Goal: Task Accomplishment & Management: Use online tool/utility

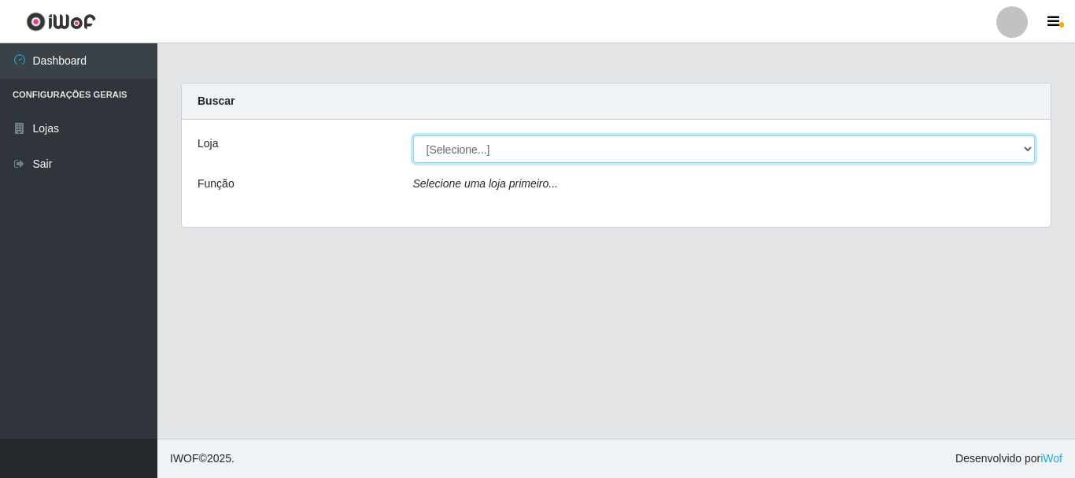
click at [1025, 147] on select "[Selecione...] Nordestão - Alecrim" at bounding box center [724, 149] width 623 height 28
select select "453"
click at [413, 135] on select "[Selecione...] Nordestão - Alecrim" at bounding box center [724, 149] width 623 height 28
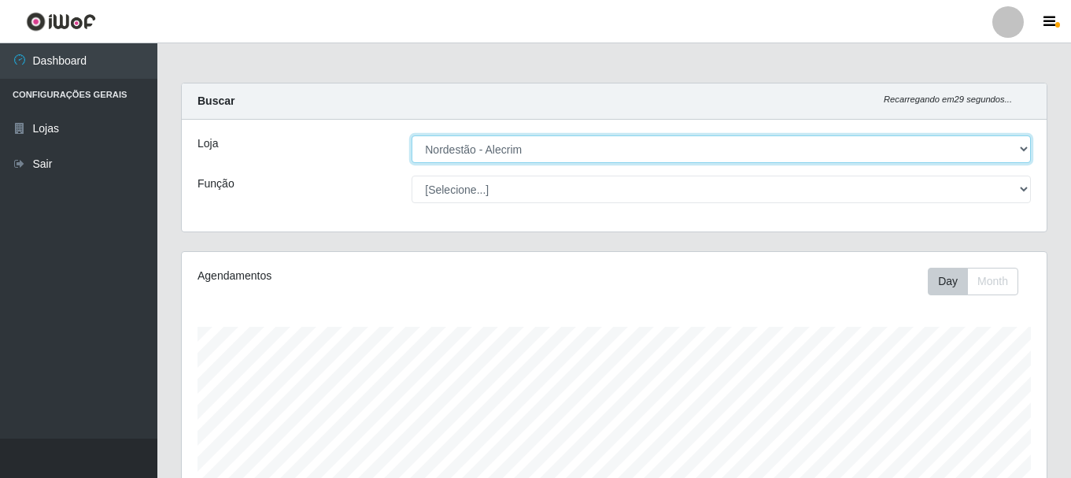
scroll to position [327, 865]
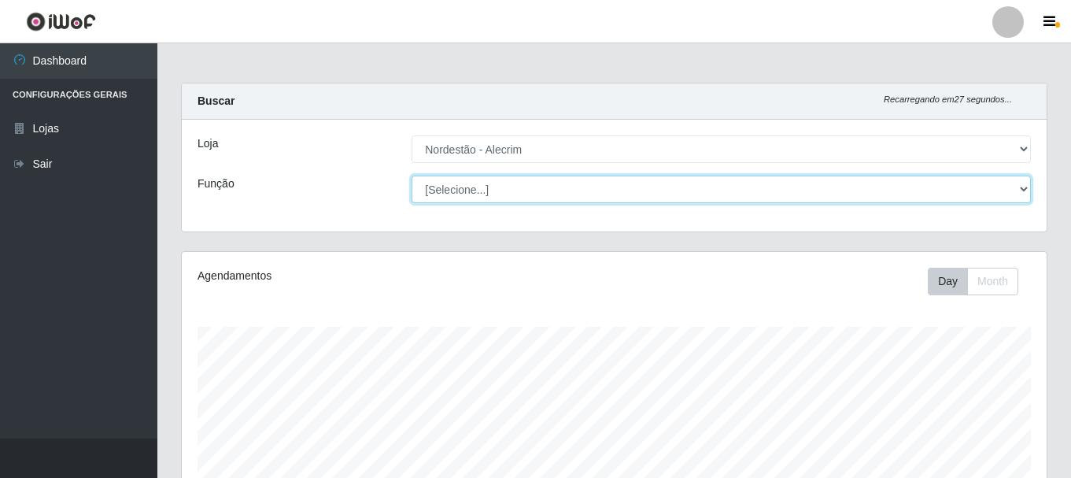
click at [1025, 185] on select "[Selecione...] Balconista + Balconista de Padaria Balconista de Padaria ++ Emba…" at bounding box center [721, 190] width 619 height 28
select select "1"
click at [412, 176] on select "[Selecione...] Balconista + Balconista de Padaria Balconista de Padaria ++ Emba…" at bounding box center [721, 190] width 619 height 28
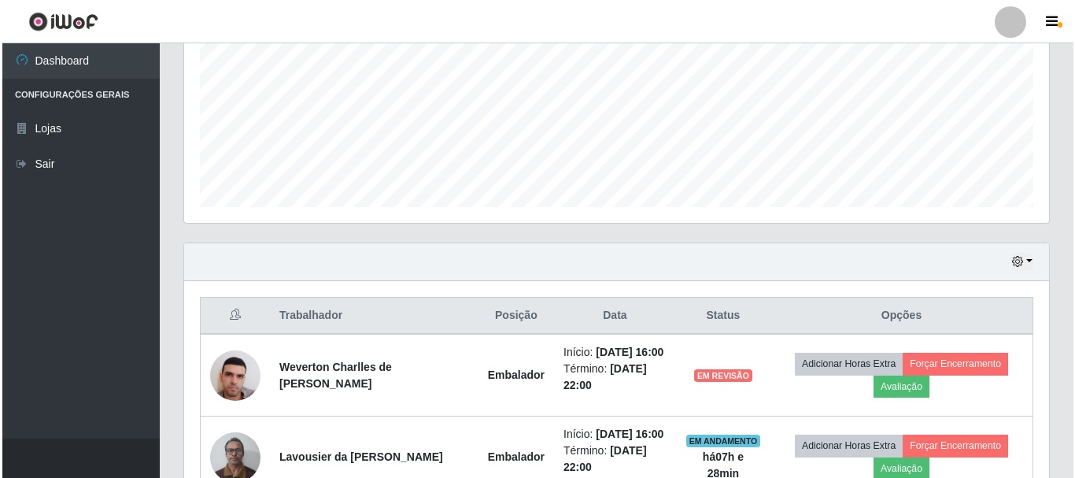
scroll to position [451, 0]
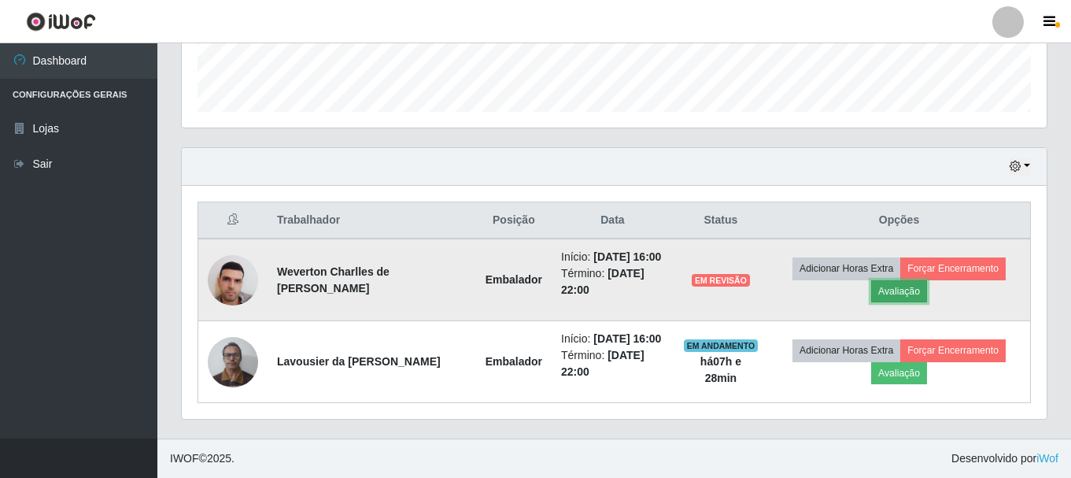
click at [902, 288] on button "Avaliação" at bounding box center [899, 291] width 56 height 22
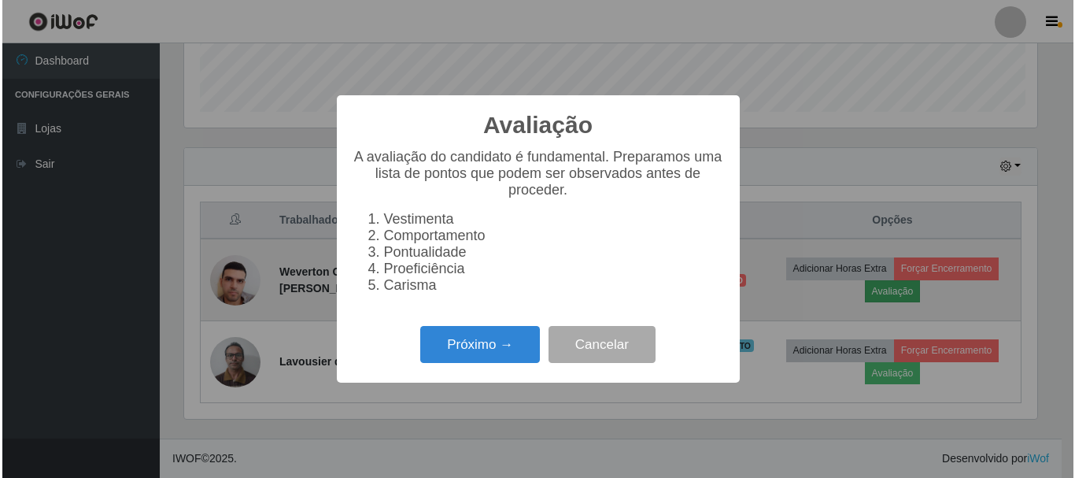
scroll to position [327, 857]
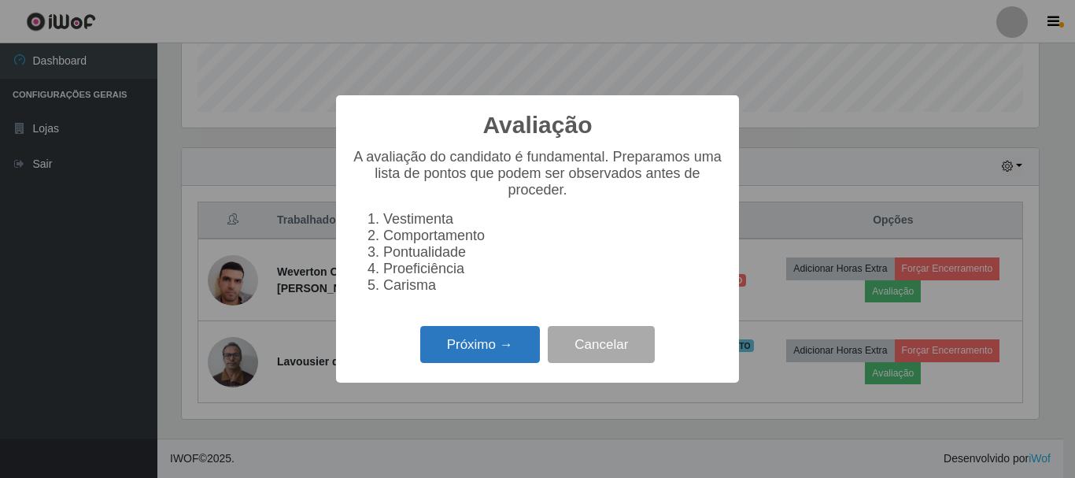
click at [490, 355] on button "Próximo →" at bounding box center [480, 344] width 120 height 37
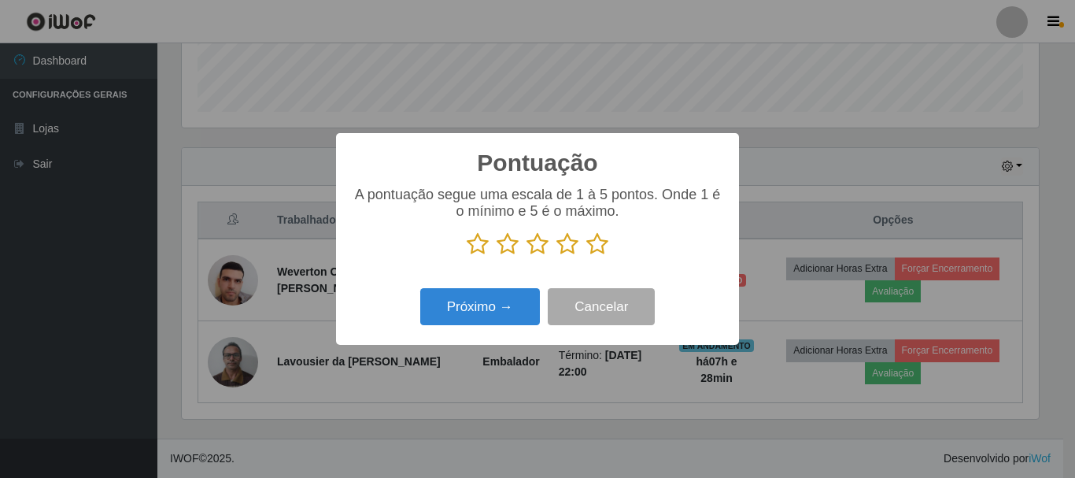
click at [600, 245] on icon at bounding box center [597, 244] width 22 height 24
click at [586, 256] on input "radio" at bounding box center [586, 256] width 0 height 0
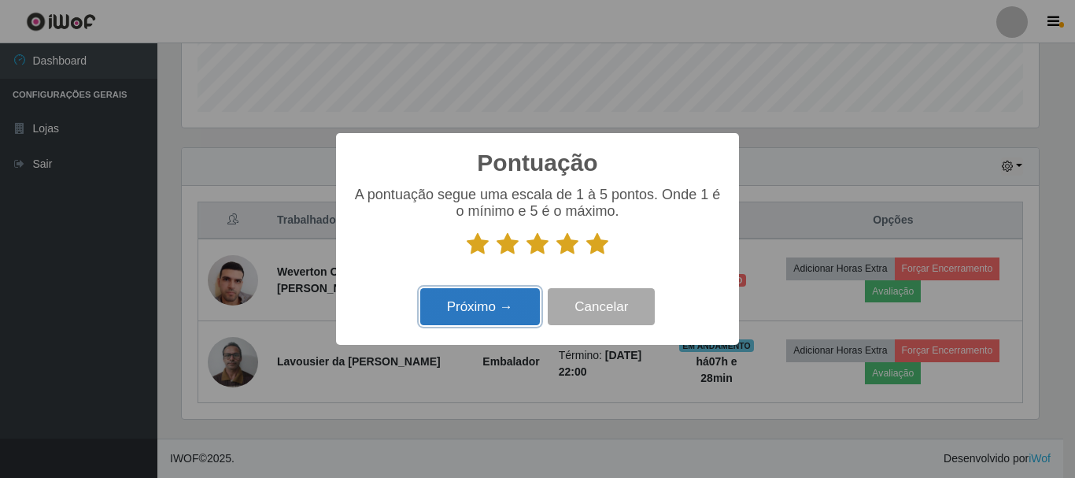
click at [520, 305] on button "Próximo →" at bounding box center [480, 306] width 120 height 37
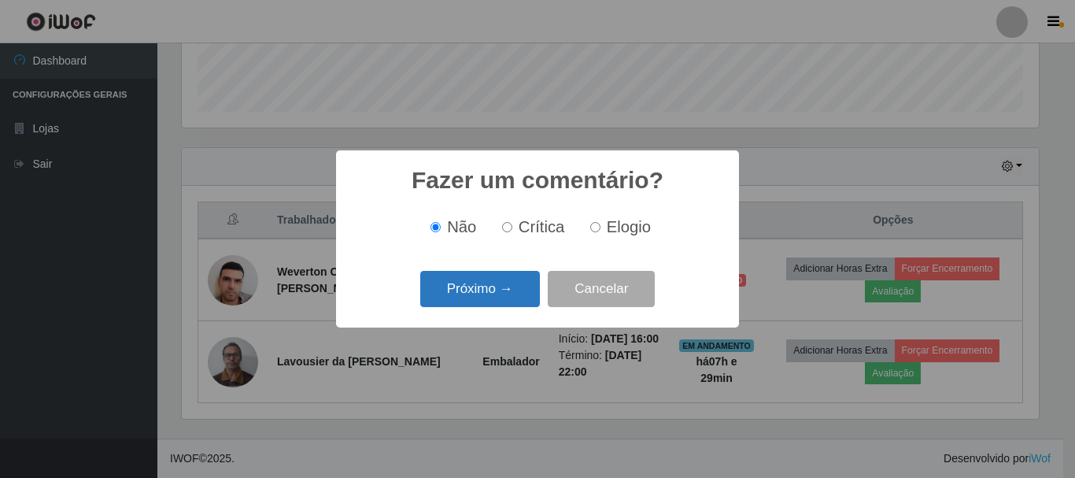
click at [518, 294] on button "Próximo →" at bounding box center [480, 289] width 120 height 37
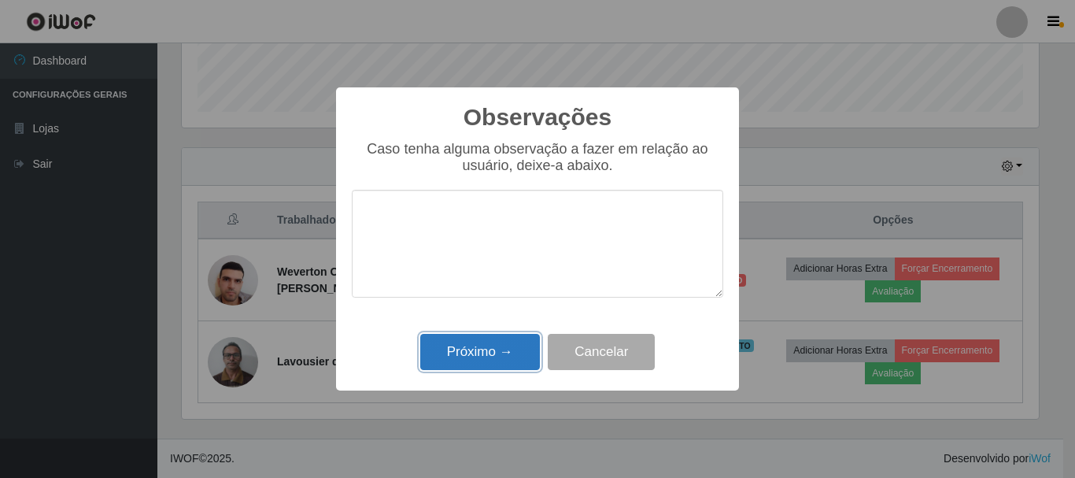
click at [520, 350] on button "Próximo →" at bounding box center [480, 352] width 120 height 37
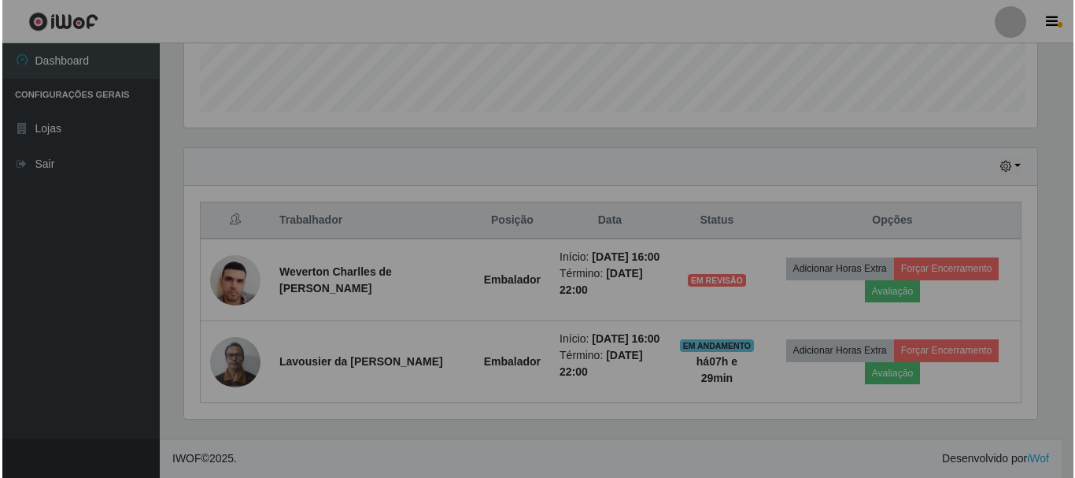
scroll to position [327, 865]
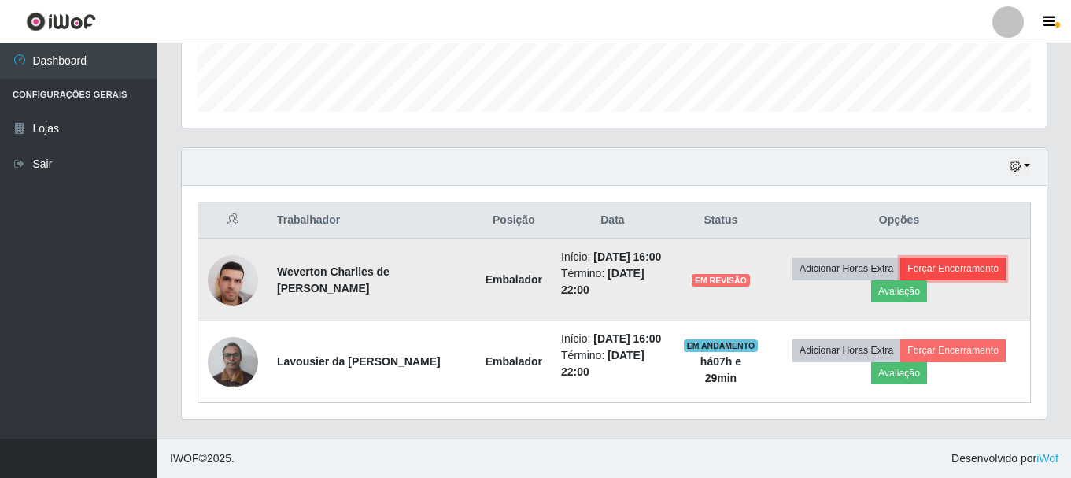
click at [934, 265] on button "Forçar Encerramento" at bounding box center [953, 268] width 105 height 22
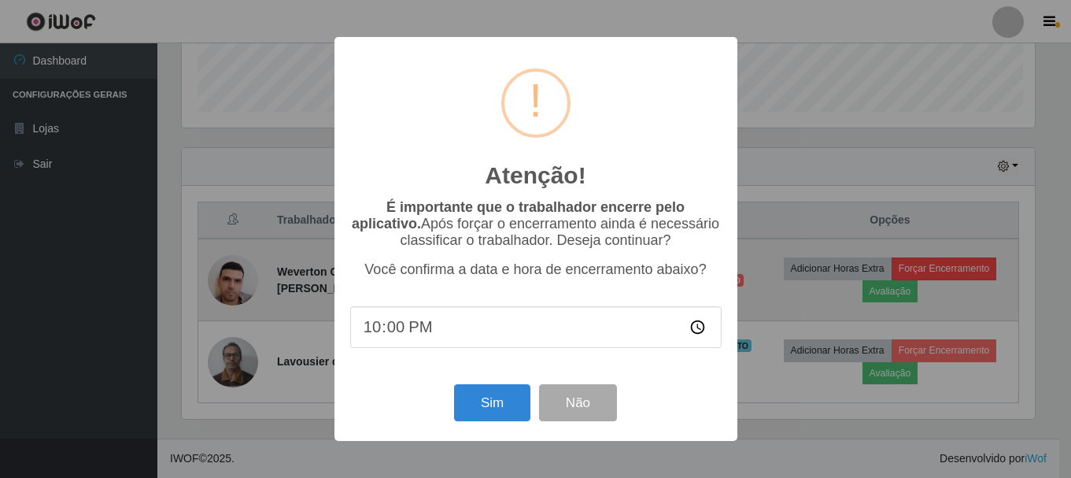
scroll to position [327, 857]
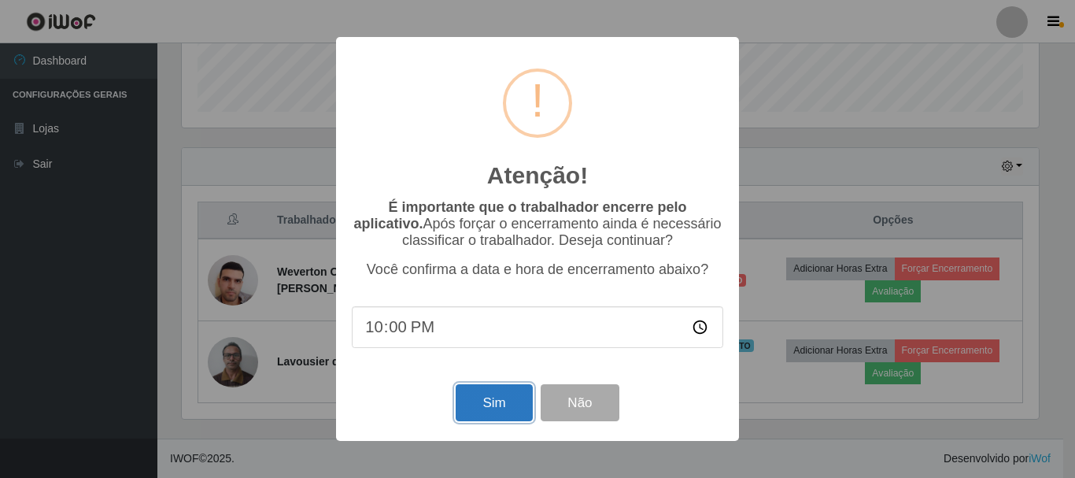
click at [520, 403] on button "Sim" at bounding box center [494, 402] width 76 height 37
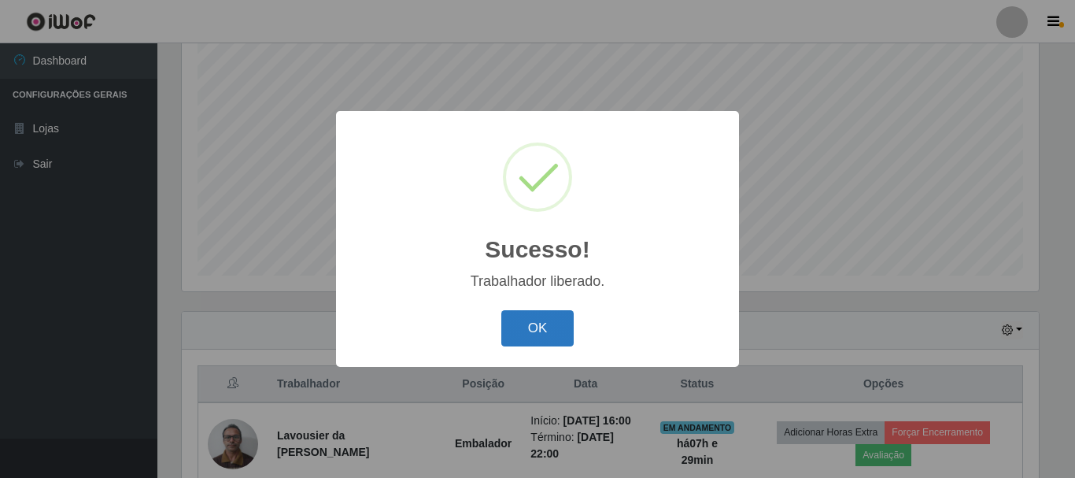
click at [542, 326] on button "OK" at bounding box center [537, 328] width 73 height 37
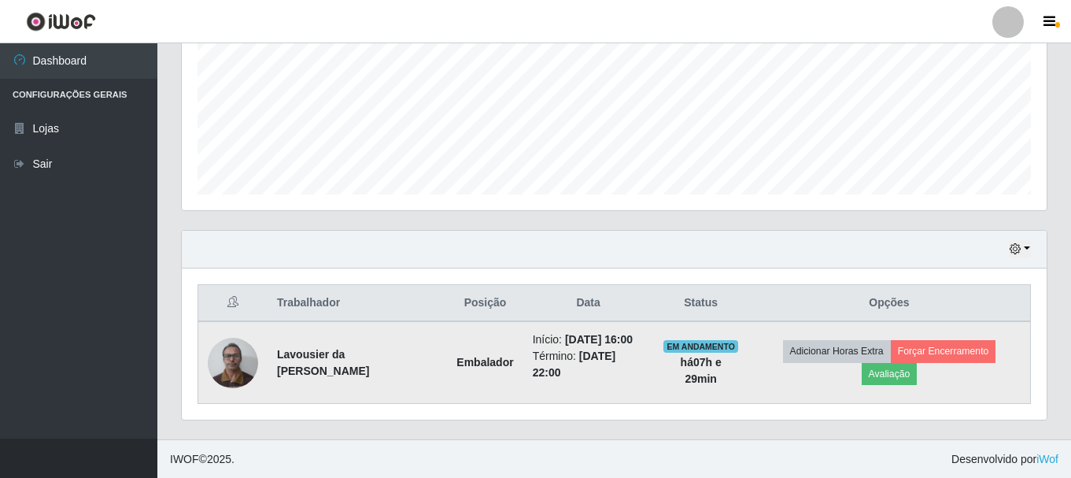
scroll to position [369, 0]
click at [889, 375] on button "Avaliação" at bounding box center [890, 373] width 56 height 22
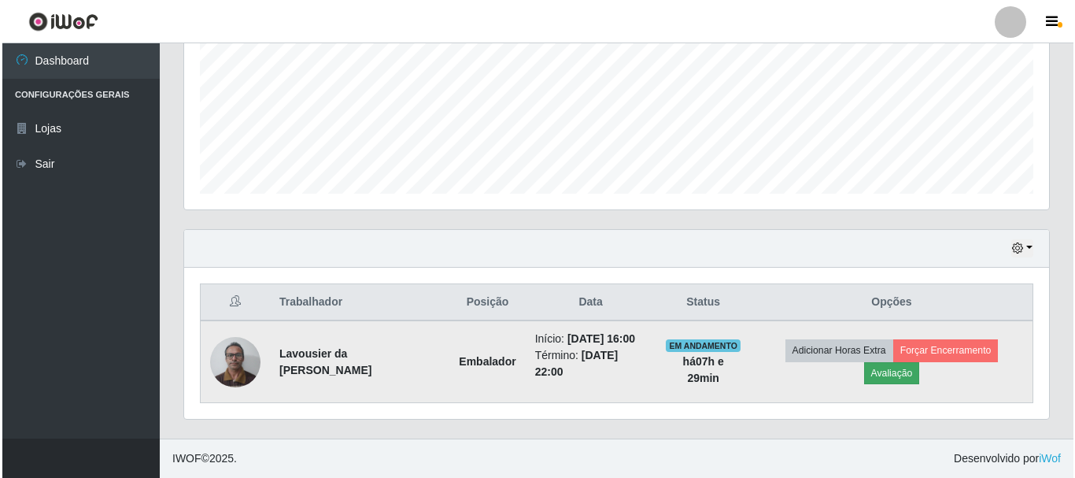
scroll to position [327, 857]
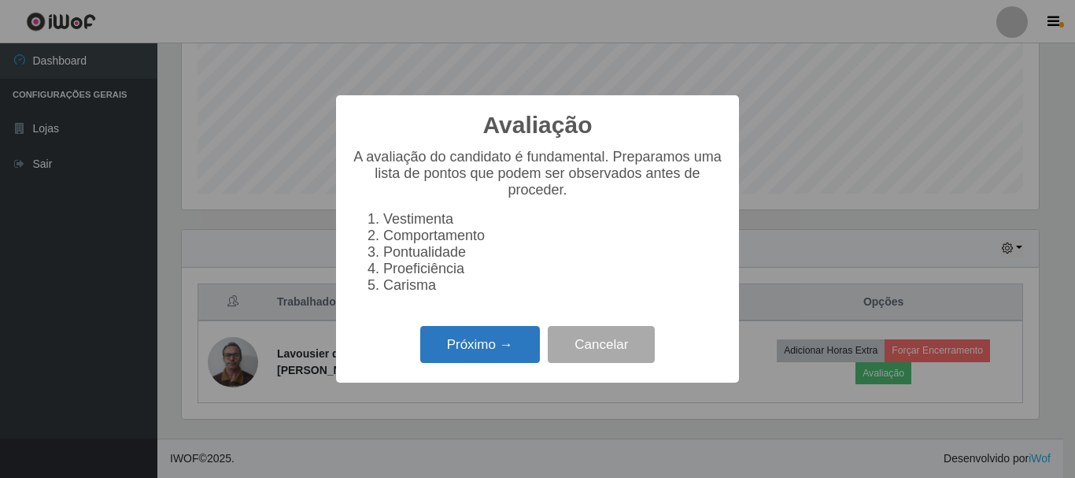
click at [483, 349] on button "Próximo →" at bounding box center [480, 344] width 120 height 37
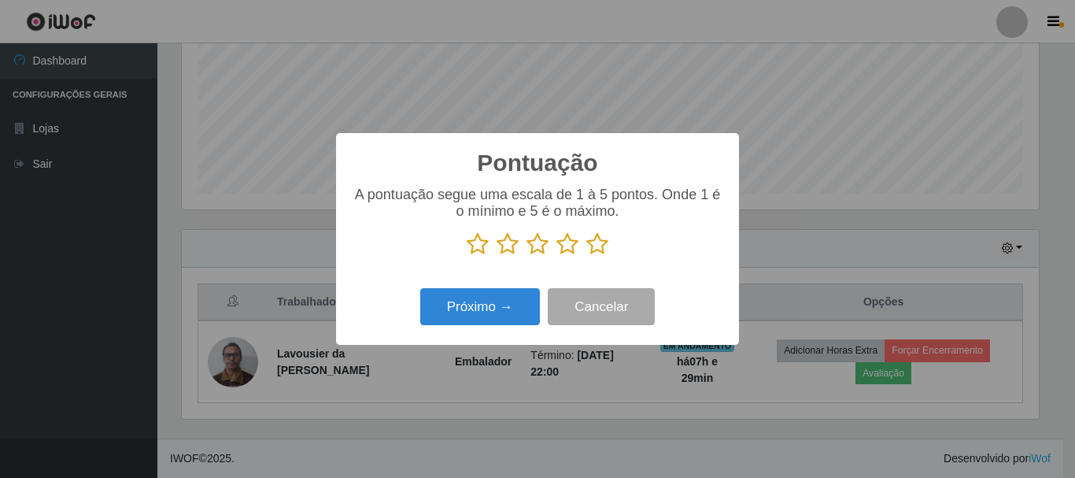
click at [594, 246] on icon at bounding box center [597, 244] width 22 height 24
click at [586, 256] on input "radio" at bounding box center [586, 256] width 0 height 0
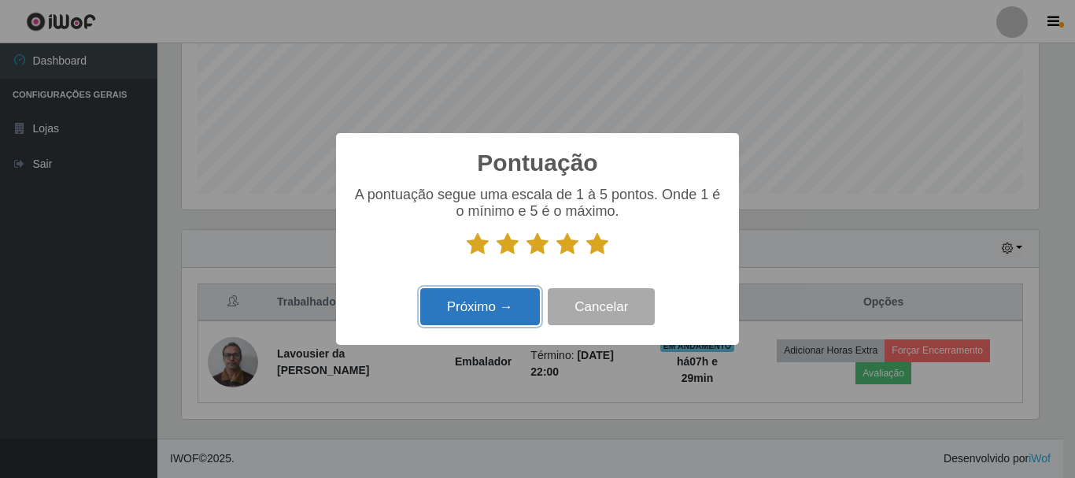
click at [473, 304] on button "Próximo →" at bounding box center [480, 306] width 120 height 37
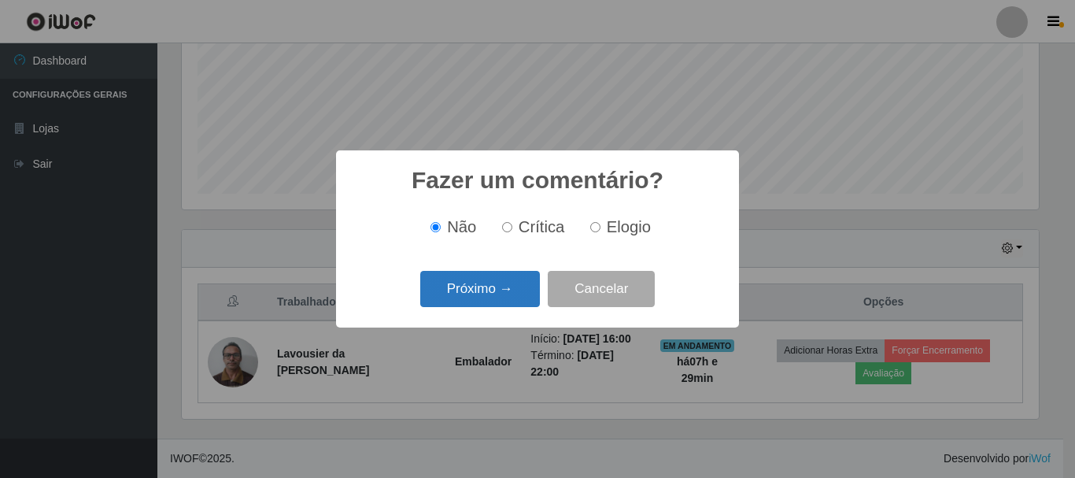
click at [475, 290] on button "Próximo →" at bounding box center [480, 289] width 120 height 37
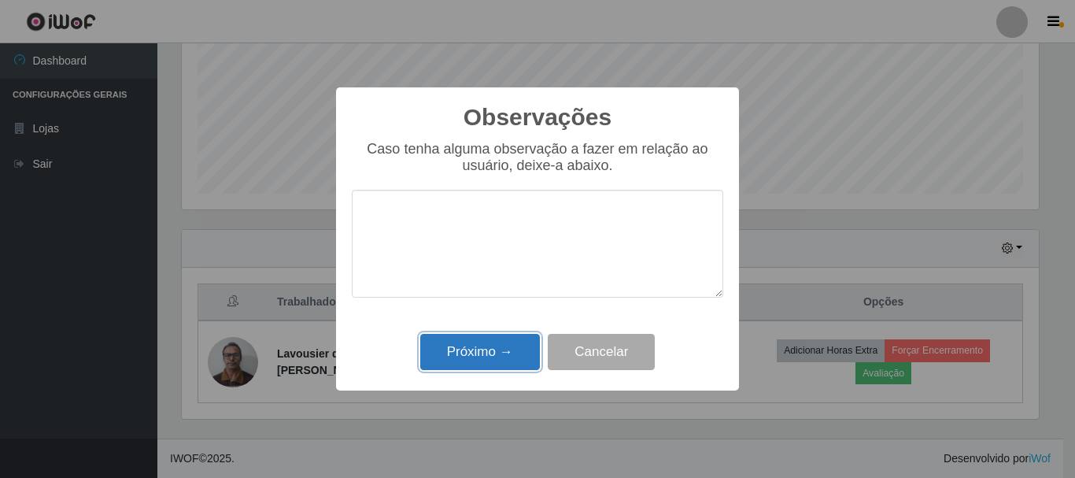
click at [494, 361] on button "Próximo →" at bounding box center [480, 352] width 120 height 37
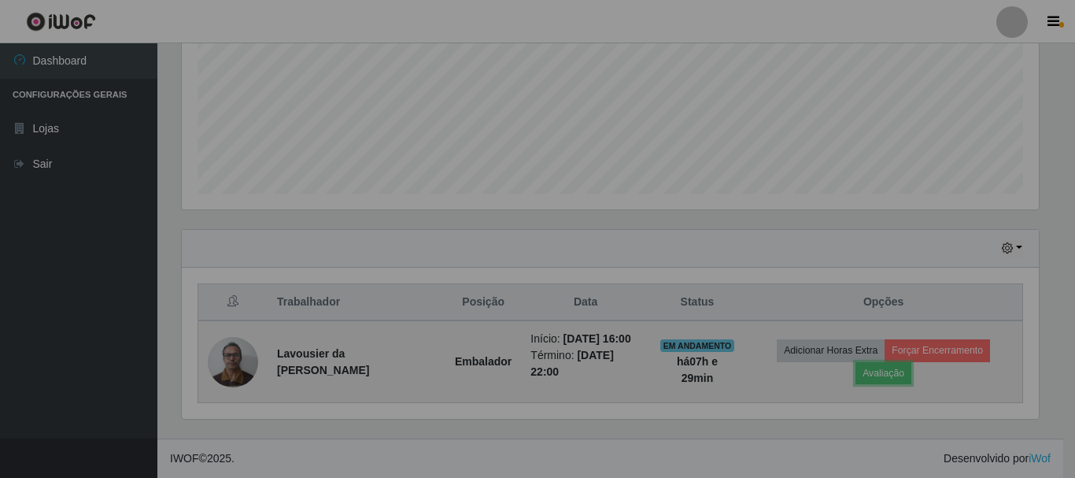
scroll to position [327, 865]
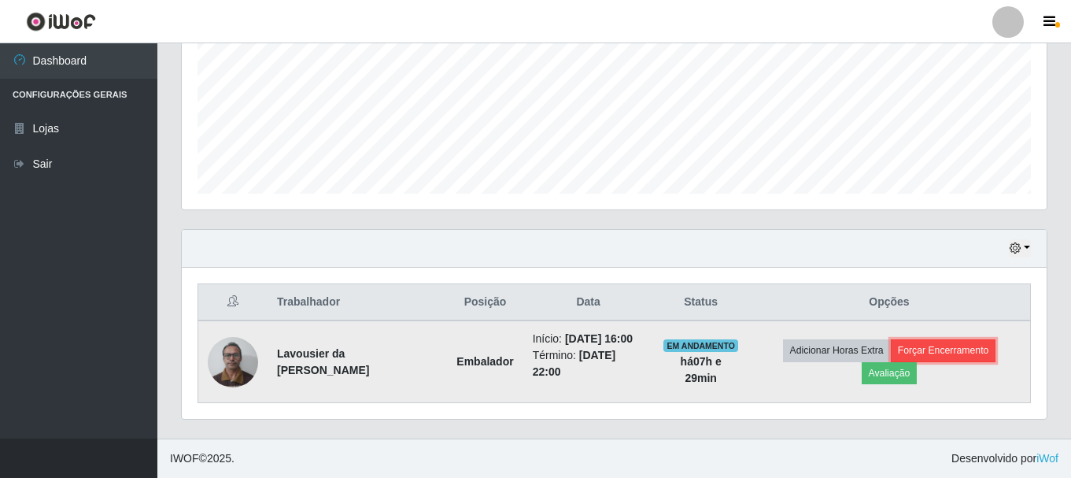
click at [918, 346] on button "Forçar Encerramento" at bounding box center [943, 350] width 105 height 22
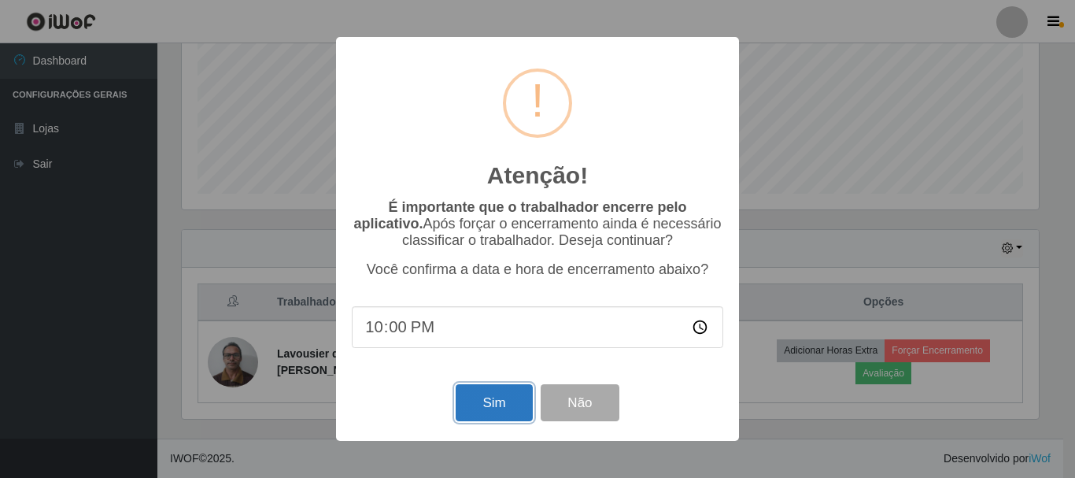
click at [519, 401] on button "Sim" at bounding box center [494, 402] width 76 height 37
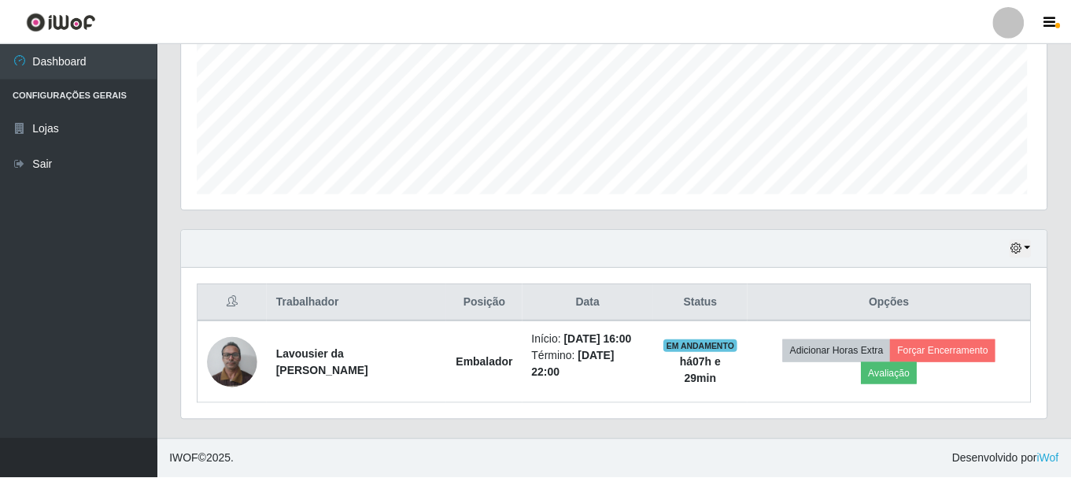
scroll to position [0, 0]
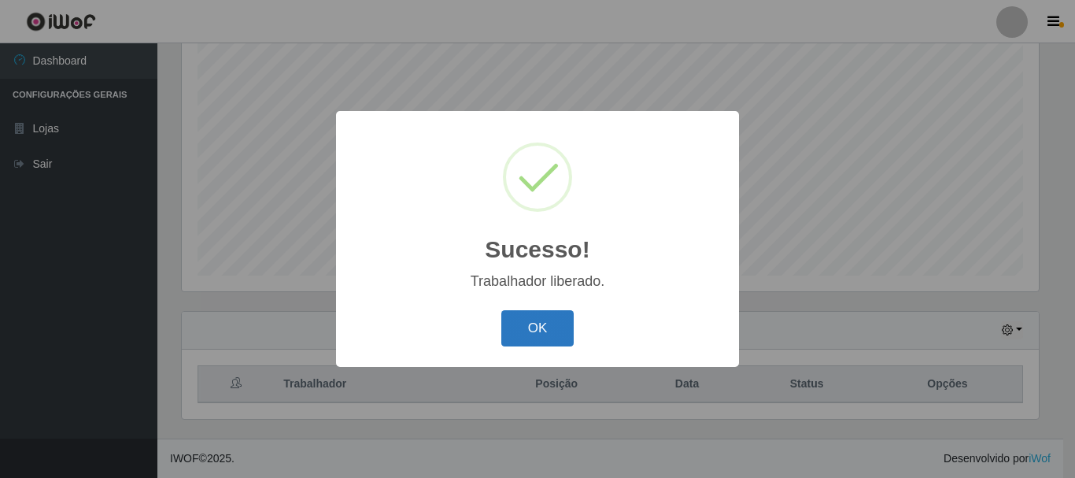
click at [542, 325] on button "OK" at bounding box center [537, 328] width 73 height 37
